Goal: Task Accomplishment & Management: Use online tool/utility

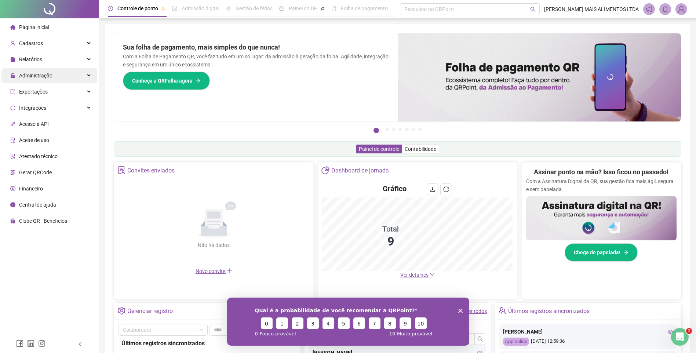
click at [58, 71] on div "Administração" at bounding box center [49, 75] width 96 height 15
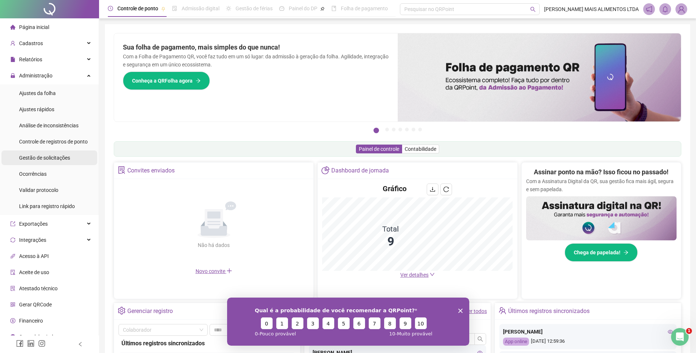
click at [50, 157] on span "Gestão de solicitações" at bounding box center [44, 158] width 51 height 6
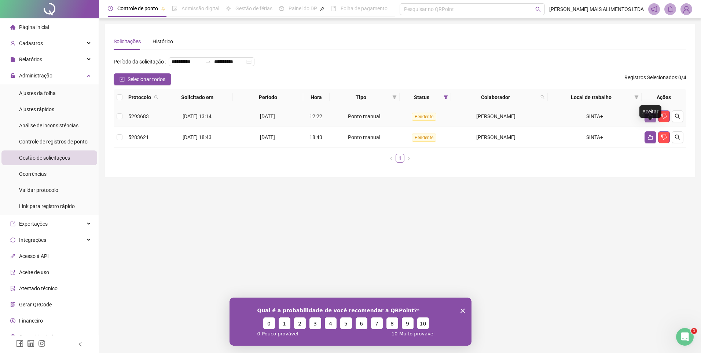
click at [650, 122] on button "button" at bounding box center [651, 116] width 12 height 12
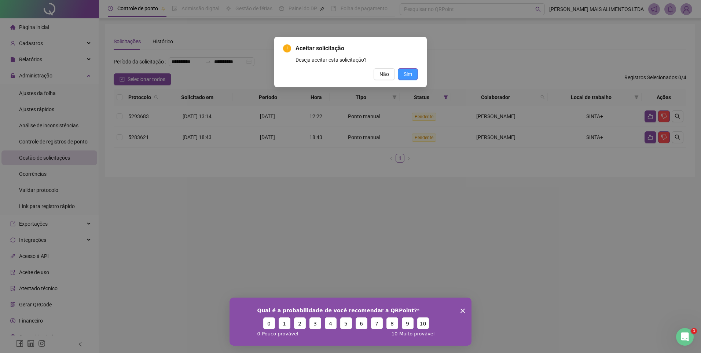
click at [411, 75] on span "Sim" at bounding box center [408, 74] width 8 height 8
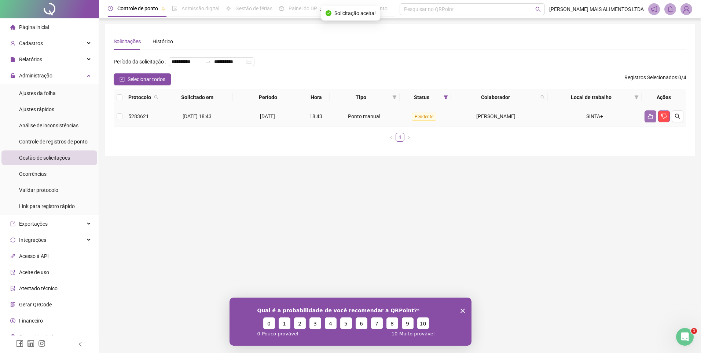
click at [645, 122] on button "button" at bounding box center [651, 116] width 12 height 12
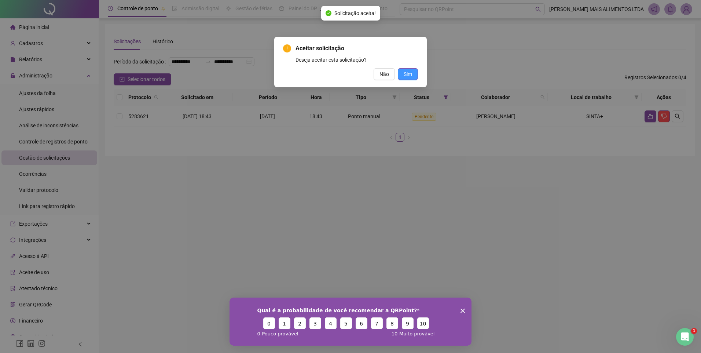
click at [414, 78] on button "Sim" at bounding box center [408, 74] width 20 height 12
